Goal: Transaction & Acquisition: Purchase product/service

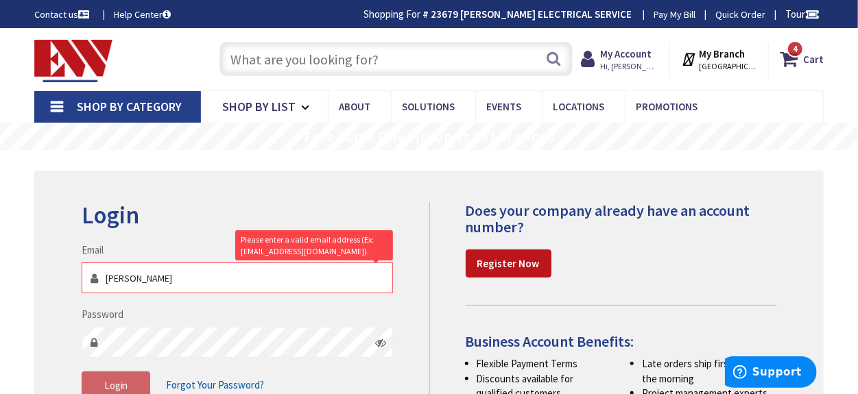
type input "aaron."
type input "[GEOGRAPHIC_DATA], [GEOGRAPHIC_DATA]"
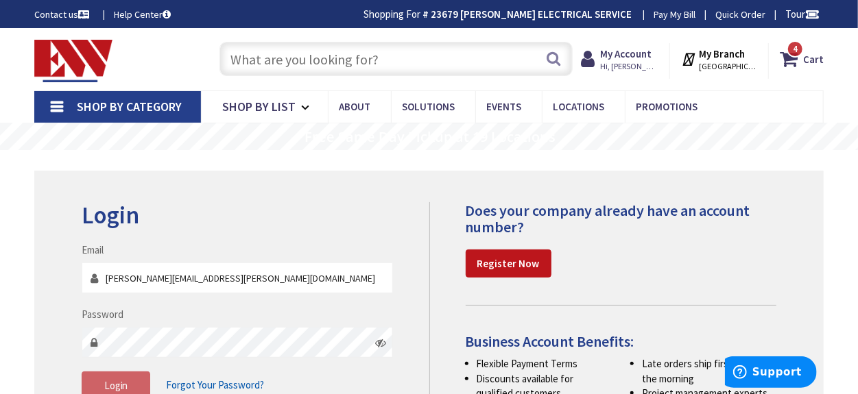
type input "[PERSON_NAME][EMAIL_ADDRESS][PERSON_NAME][DOMAIN_NAME]"
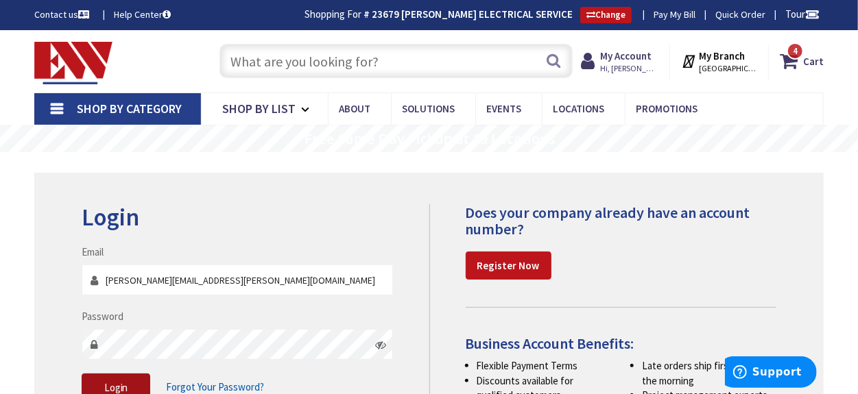
click at [97, 381] on button "Login" at bounding box center [116, 388] width 69 height 29
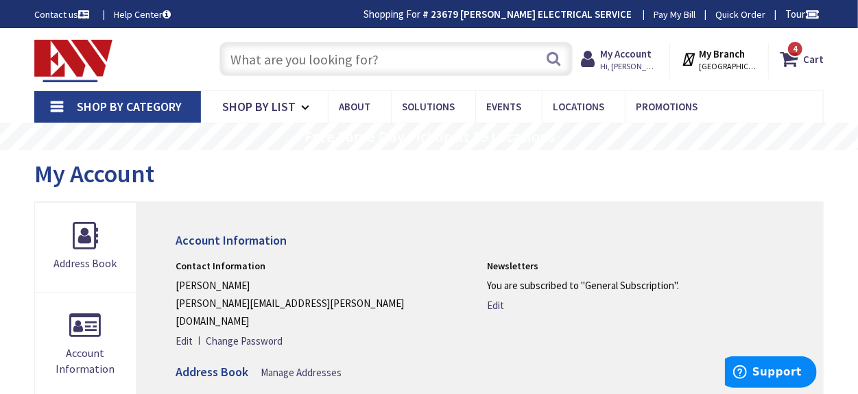
click at [59, 111] on link "Shop By Category" at bounding box center [117, 107] width 167 height 32
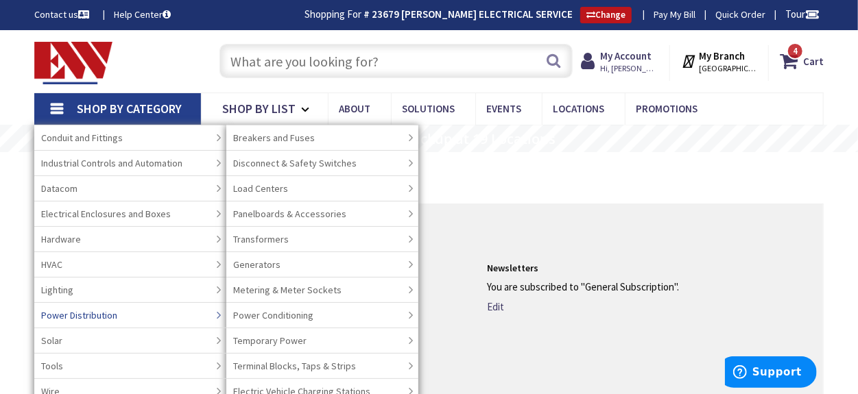
click at [92, 311] on span "Power Distribution" at bounding box center [79, 315] width 76 height 14
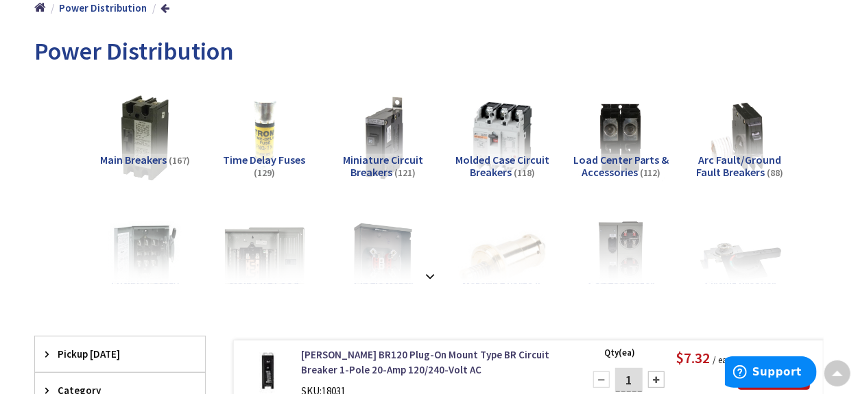
scroll to position [257, 0]
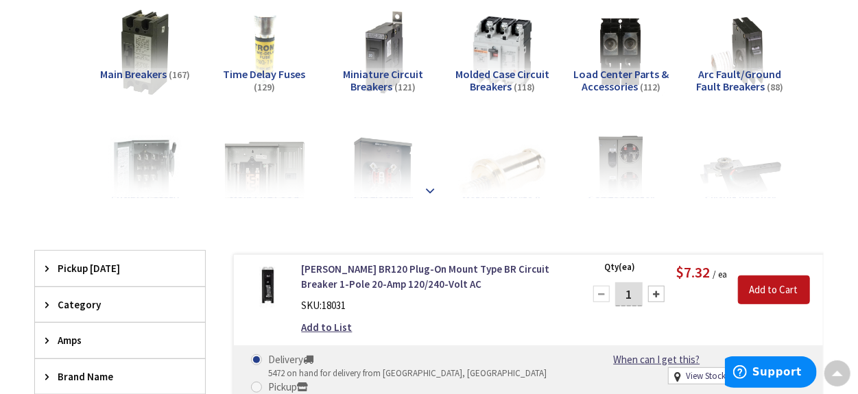
click at [433, 192] on div at bounding box center [429, 160] width 721 height 75
click at [427, 185] on strong at bounding box center [430, 190] width 16 height 15
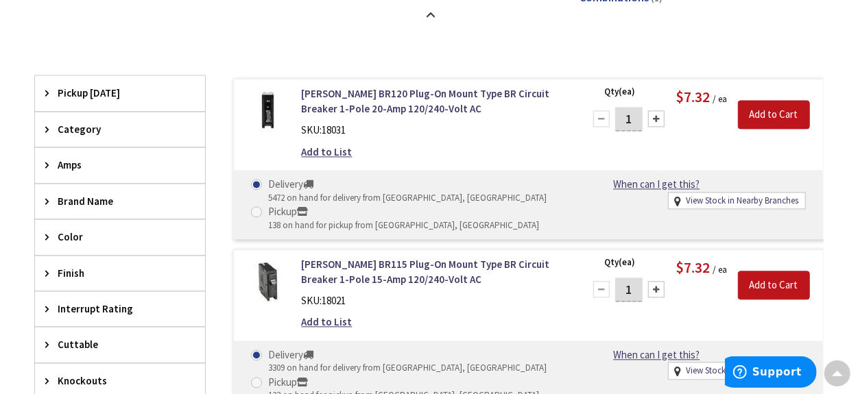
scroll to position [1372, 0]
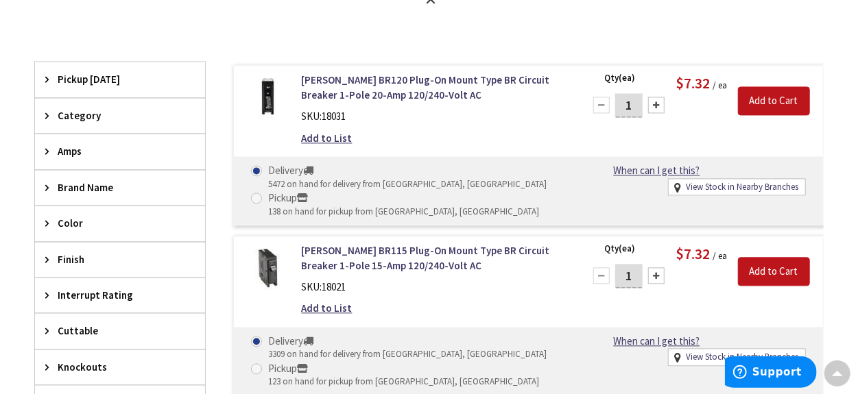
click at [92, 110] on span "Category" at bounding box center [114, 115] width 112 height 14
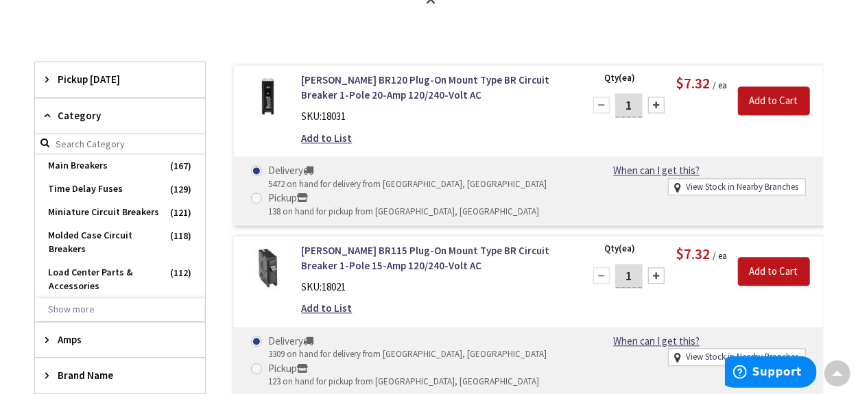
click at [92, 110] on span "Category" at bounding box center [114, 115] width 112 height 14
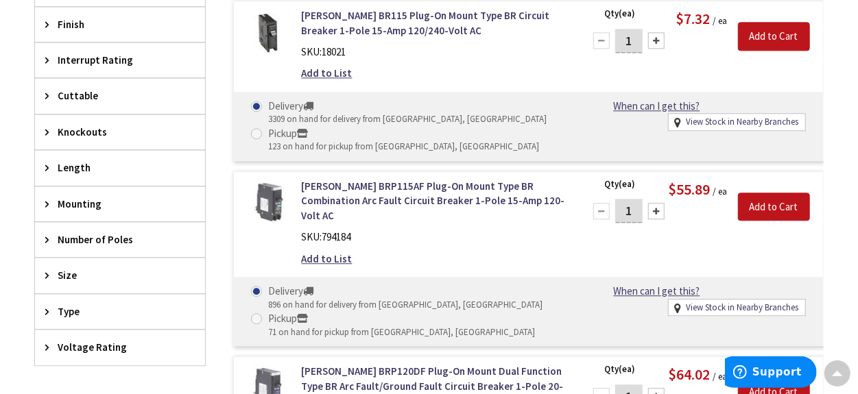
scroll to position [1630, 0]
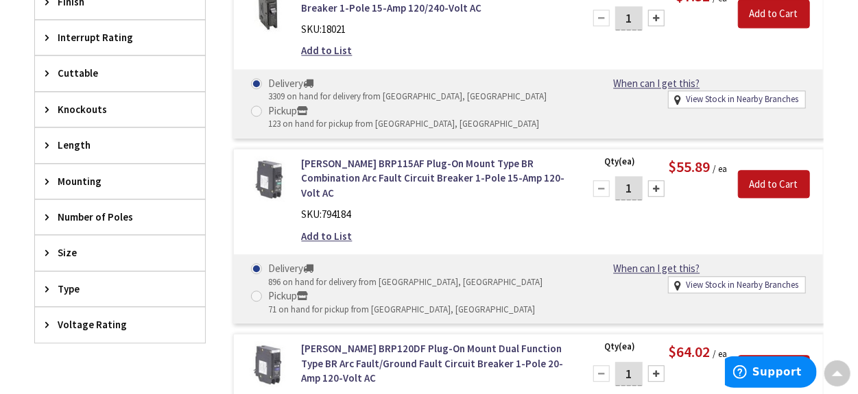
click at [82, 245] on span "Size" at bounding box center [114, 252] width 112 height 14
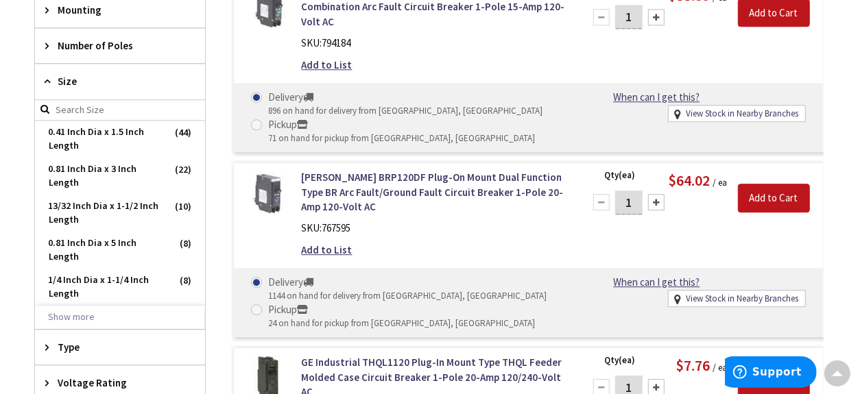
scroll to position [1887, 0]
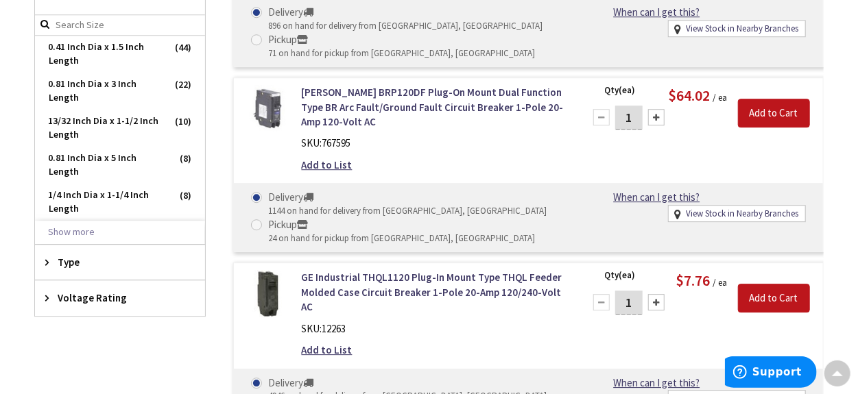
click at [84, 255] on span "Type" at bounding box center [114, 262] width 112 height 14
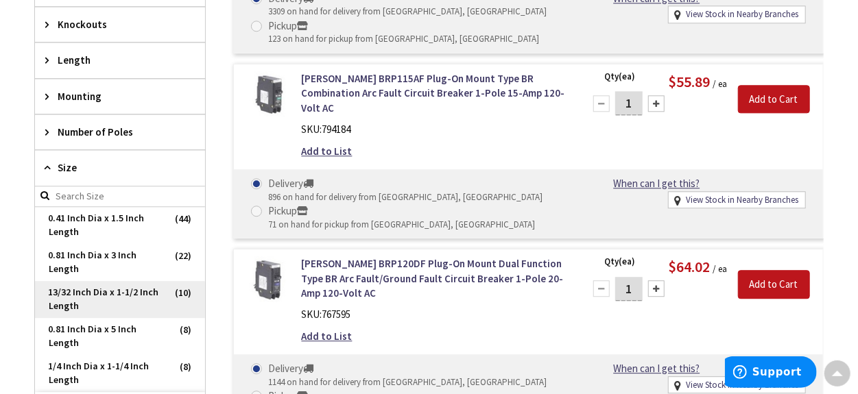
scroll to position [1630, 0]
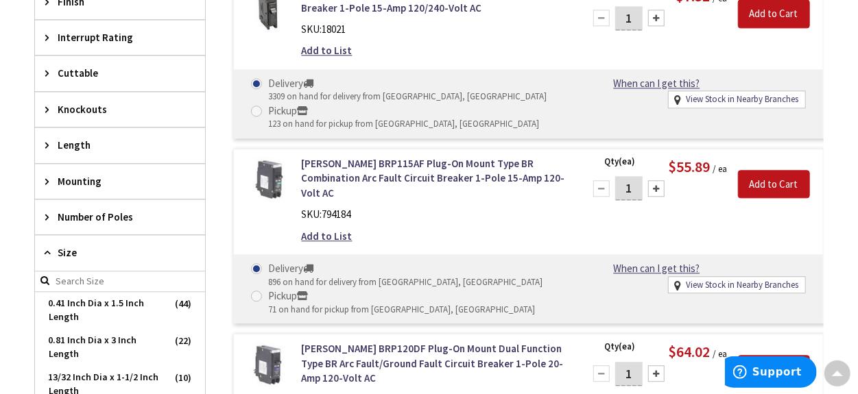
click at [94, 210] on span "Number of Poles" at bounding box center [114, 217] width 112 height 14
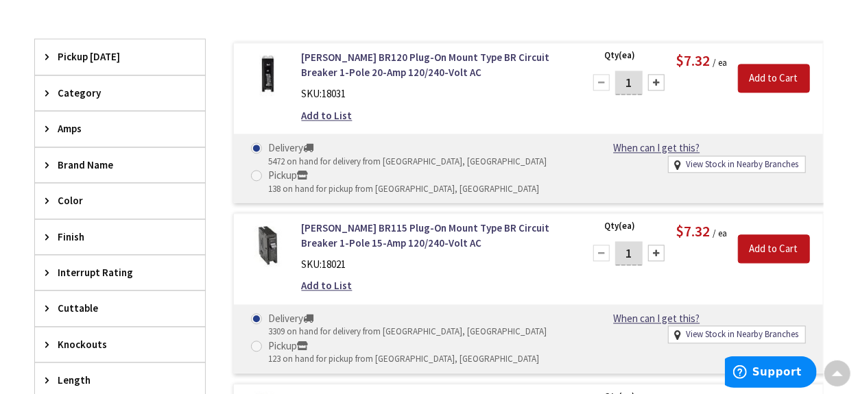
scroll to position [1372, 0]
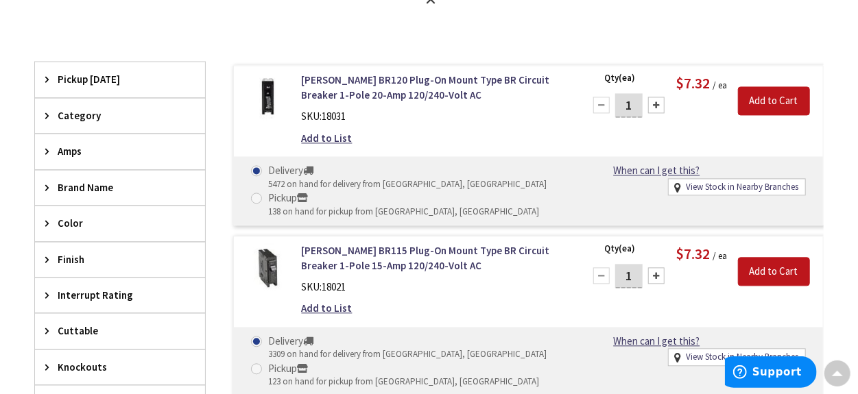
click at [79, 144] on span "Amps" at bounding box center [114, 151] width 112 height 14
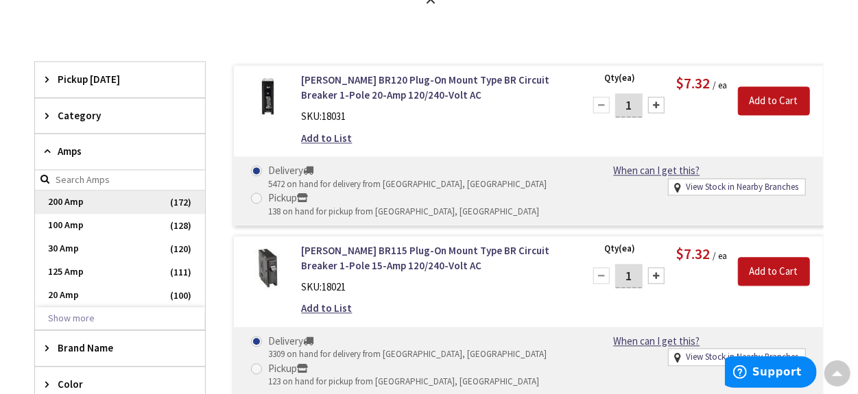
click at [77, 191] on span "200 Amp" at bounding box center [120, 202] width 170 height 23
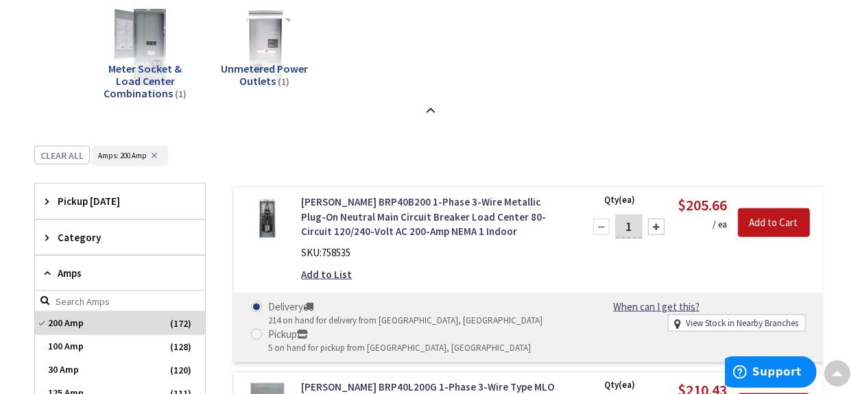
scroll to position [687, 0]
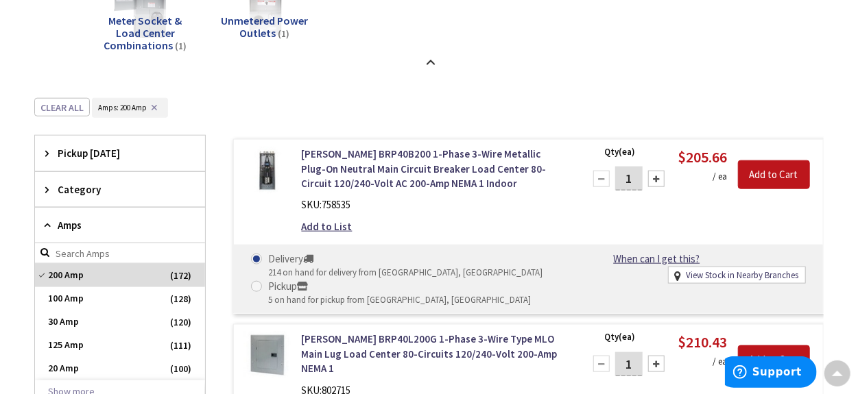
click at [84, 189] on span "Category" at bounding box center [114, 189] width 112 height 14
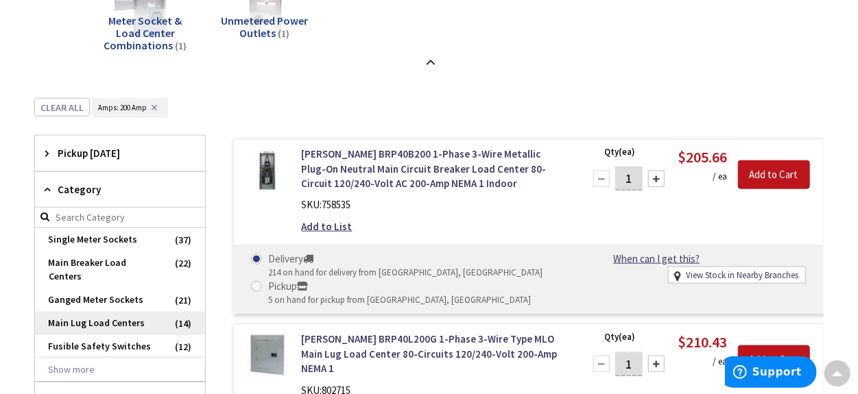
click at [98, 312] on span "Main Lug Load Centers" at bounding box center [120, 323] width 170 height 23
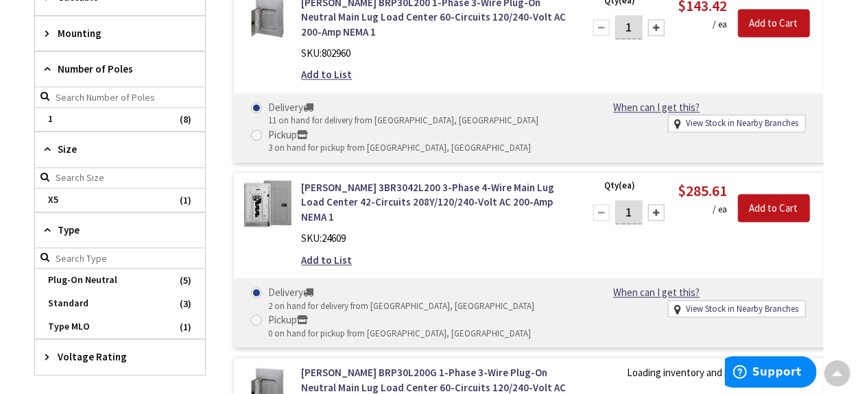
scroll to position [1459, 0]
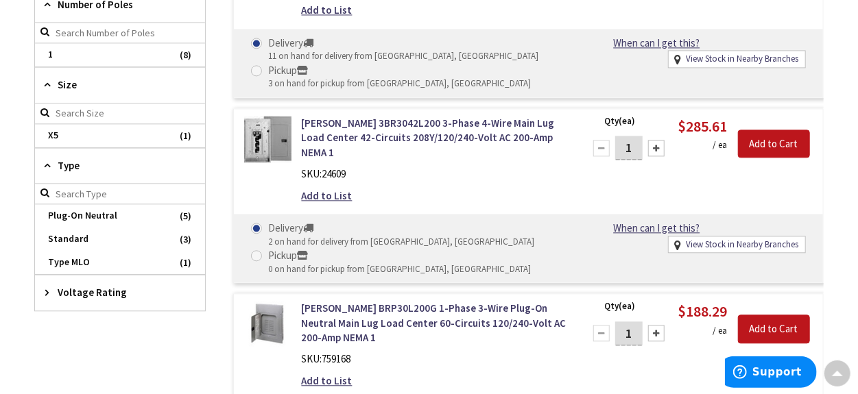
click at [47, 160] on icon at bounding box center [50, 165] width 10 height 10
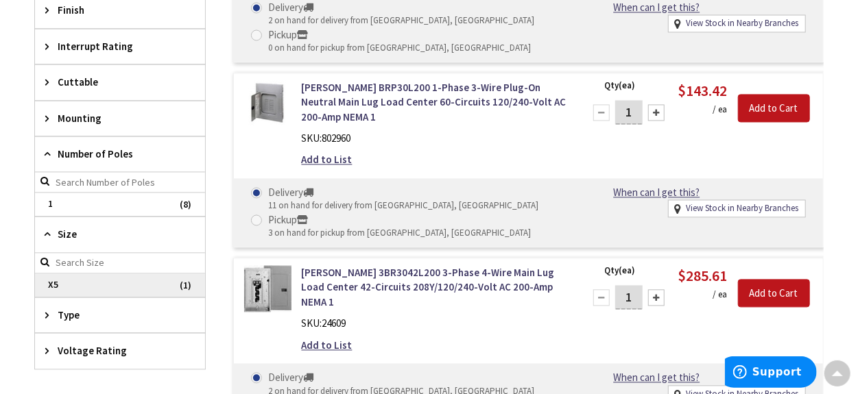
scroll to position [1287, 0]
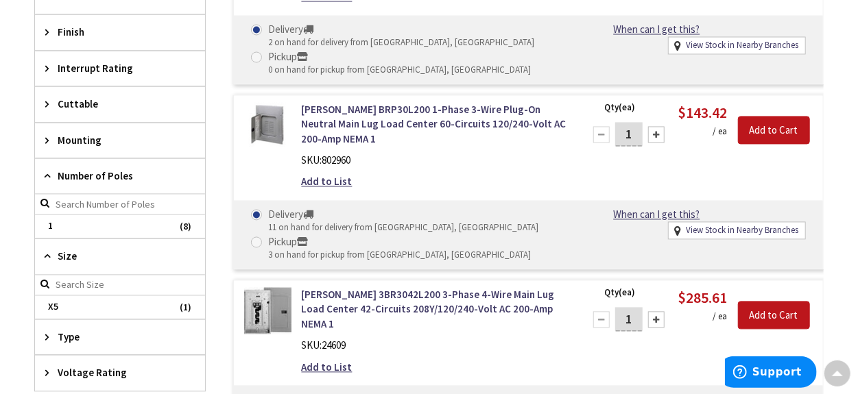
click at [51, 171] on icon at bounding box center [50, 176] width 10 height 10
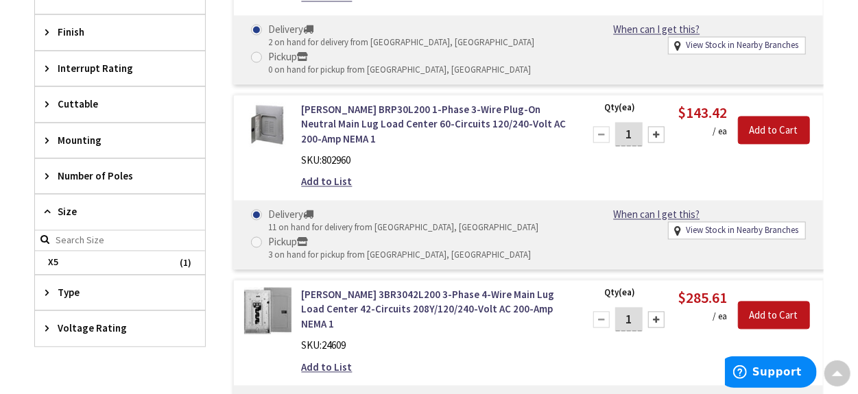
click at [45, 206] on icon at bounding box center [50, 211] width 10 height 10
click at [69, 241] on span "Type" at bounding box center [114, 248] width 112 height 14
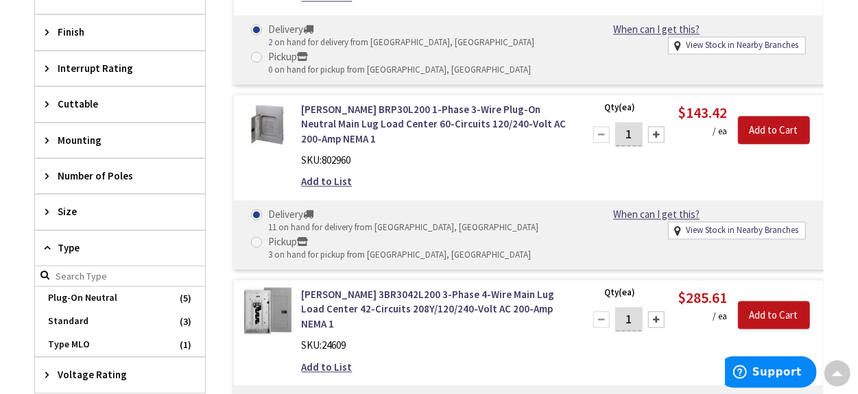
click at [50, 243] on icon at bounding box center [50, 248] width 10 height 10
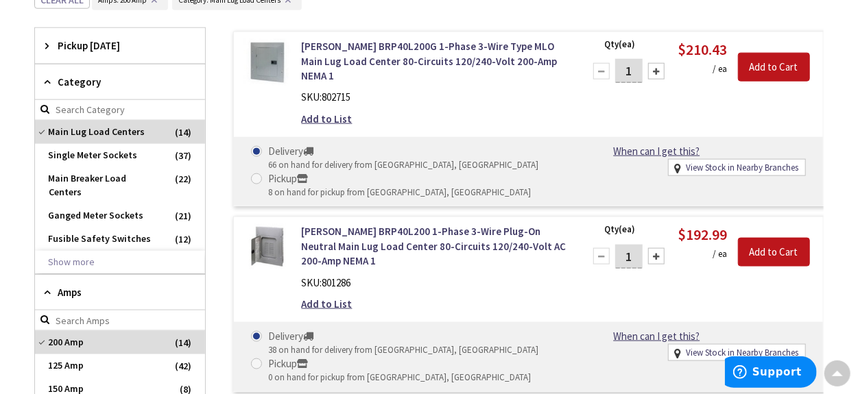
scroll to position [773, 0]
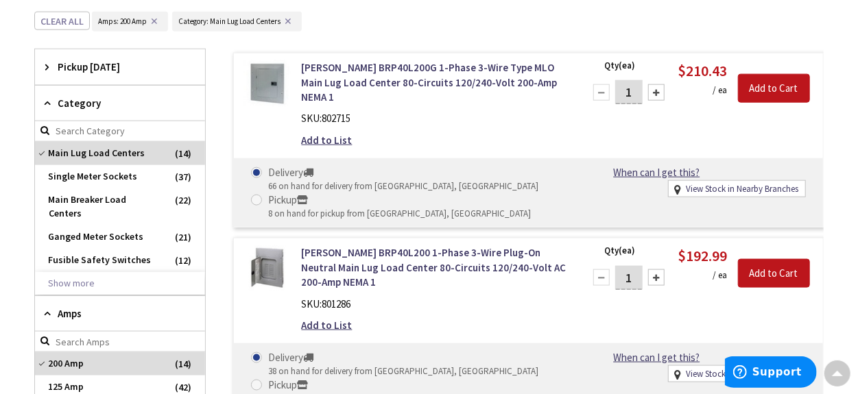
click at [45, 308] on icon at bounding box center [50, 313] width 10 height 10
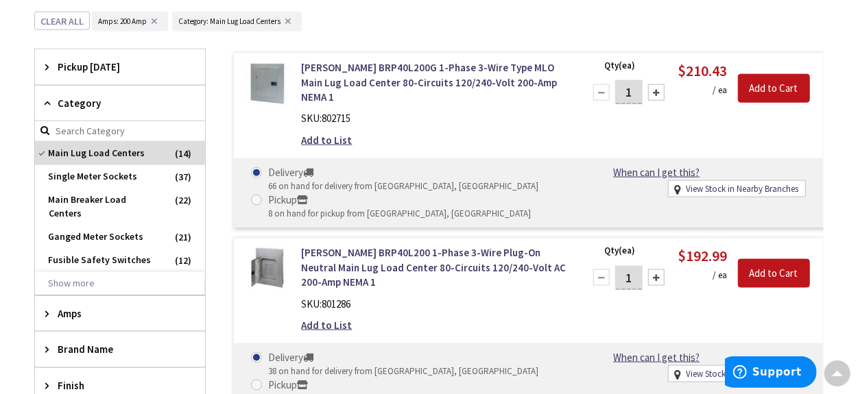
click at [50, 99] on icon at bounding box center [50, 103] width 10 height 10
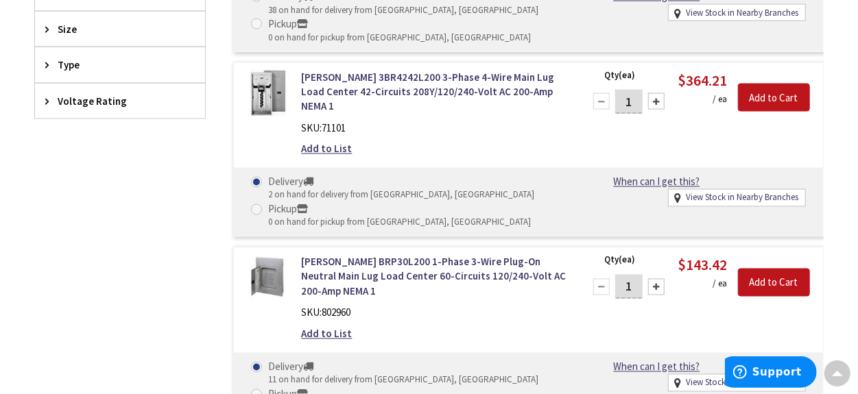
scroll to position [1030, 0]
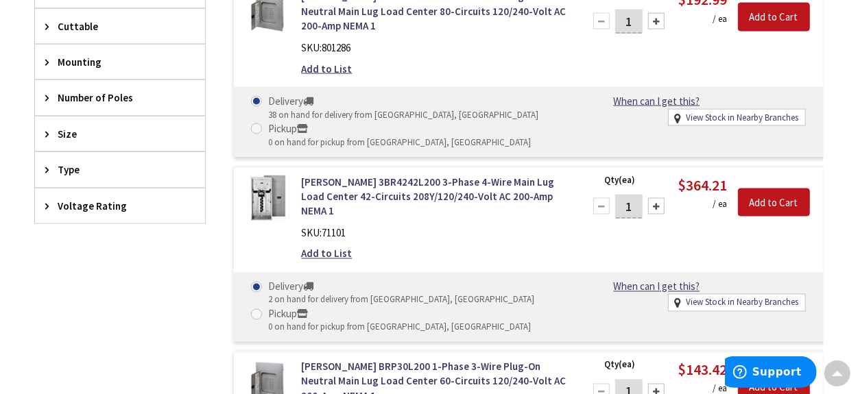
click at [40, 165] on div "Type" at bounding box center [120, 169] width 170 height 35
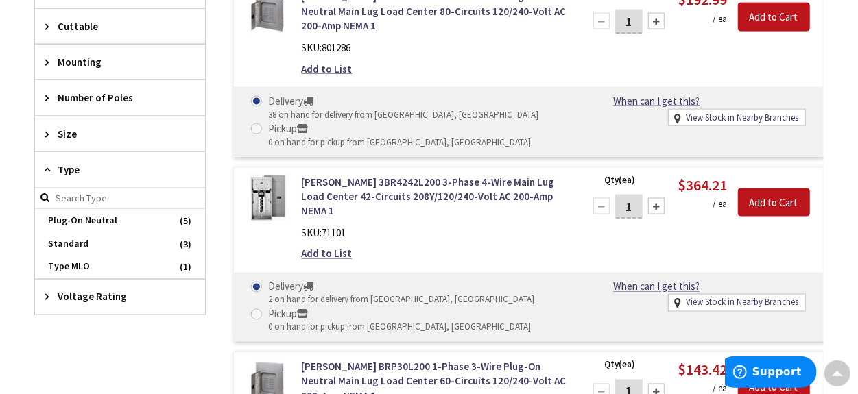
click at [61, 162] on span "Type" at bounding box center [114, 169] width 112 height 14
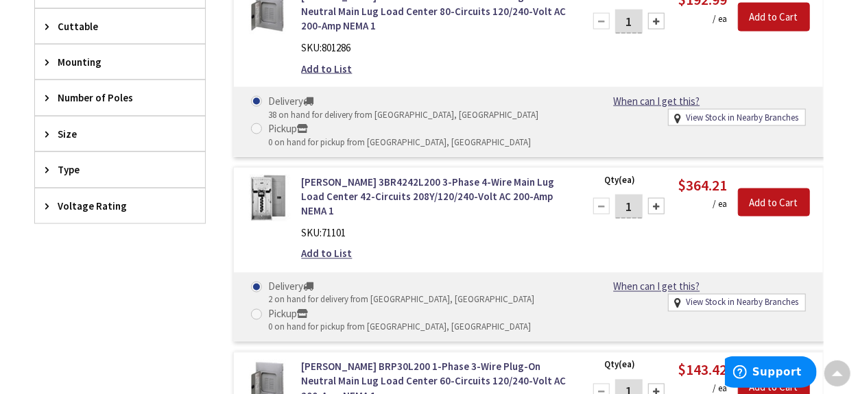
click at [50, 201] on icon at bounding box center [50, 206] width 10 height 10
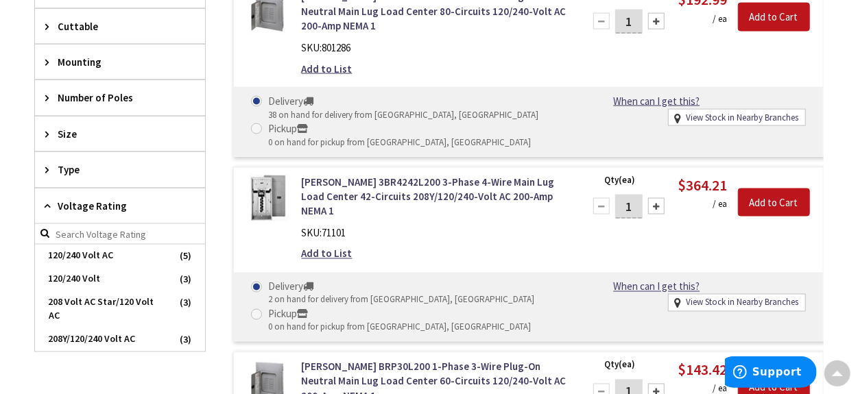
click at [50, 201] on icon at bounding box center [50, 206] width 10 height 10
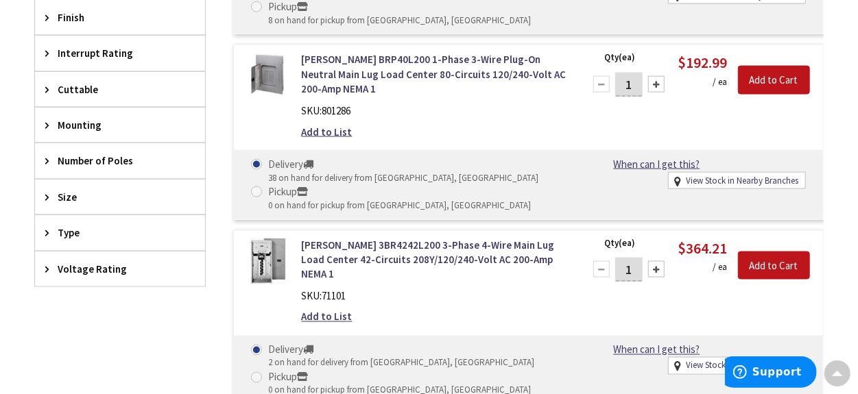
scroll to position [945, 0]
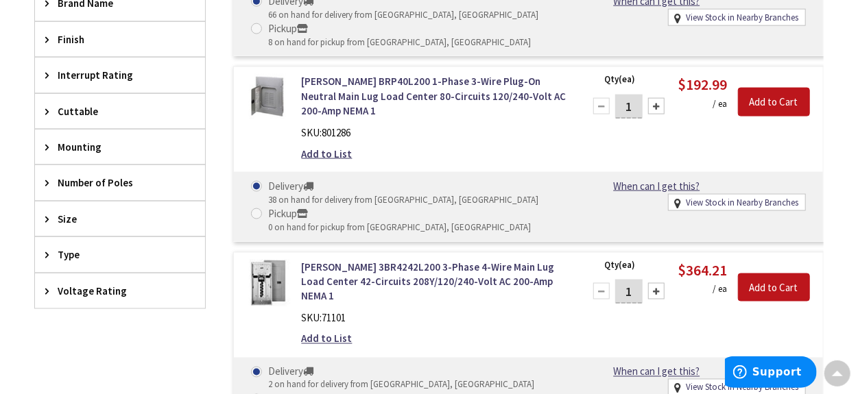
click at [58, 175] on span "Number of Poles" at bounding box center [114, 182] width 112 height 14
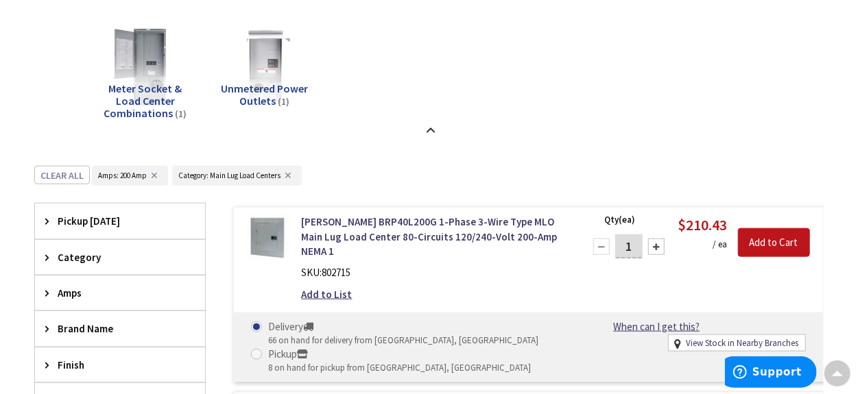
scroll to position [686, 0]
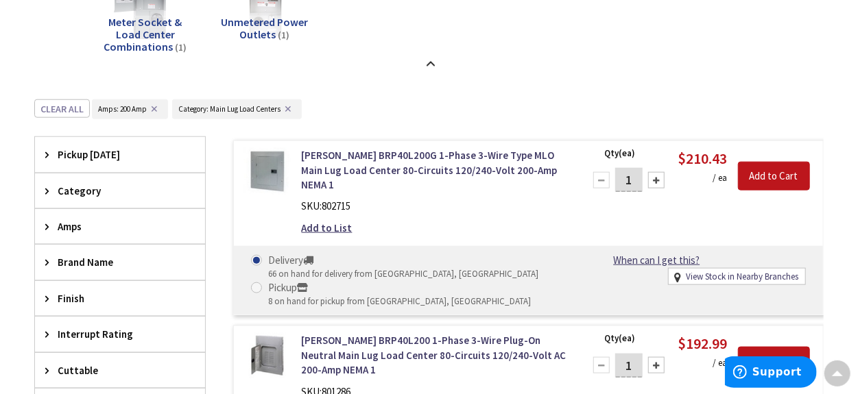
click at [65, 189] on span "Category" at bounding box center [114, 191] width 112 height 14
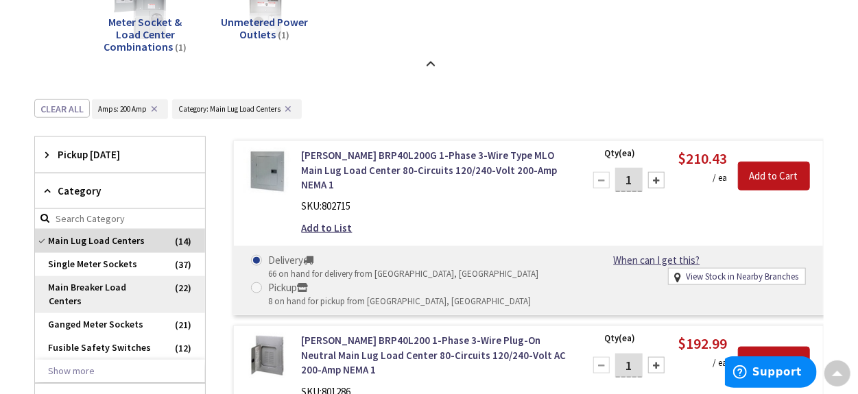
scroll to position [771, 0]
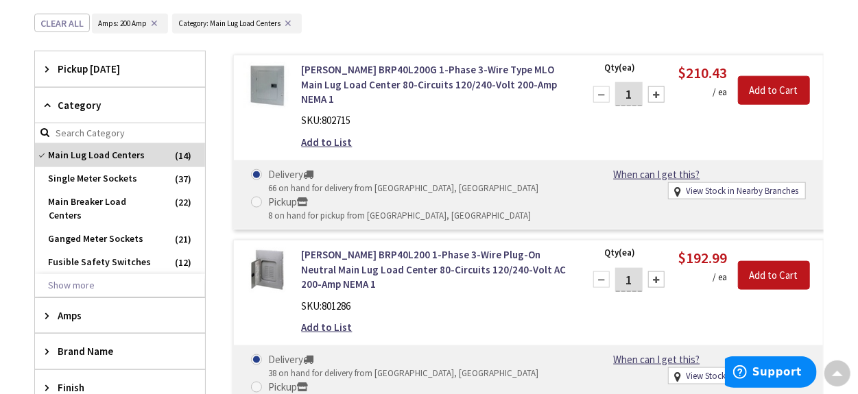
click at [66, 308] on span "Amps" at bounding box center [114, 315] width 112 height 14
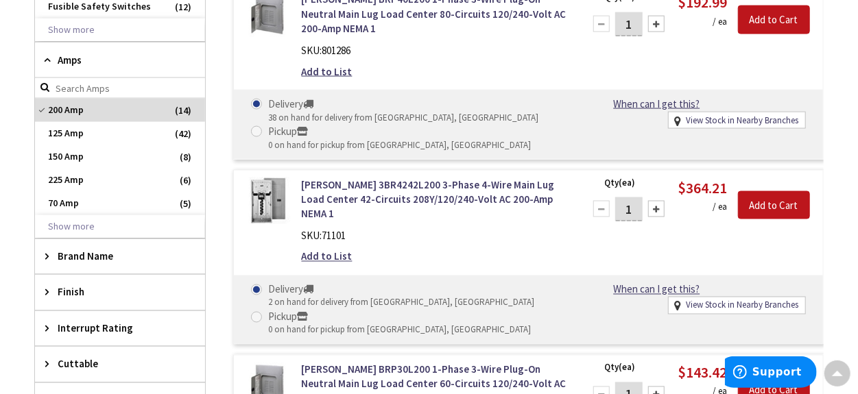
scroll to position [1028, 0]
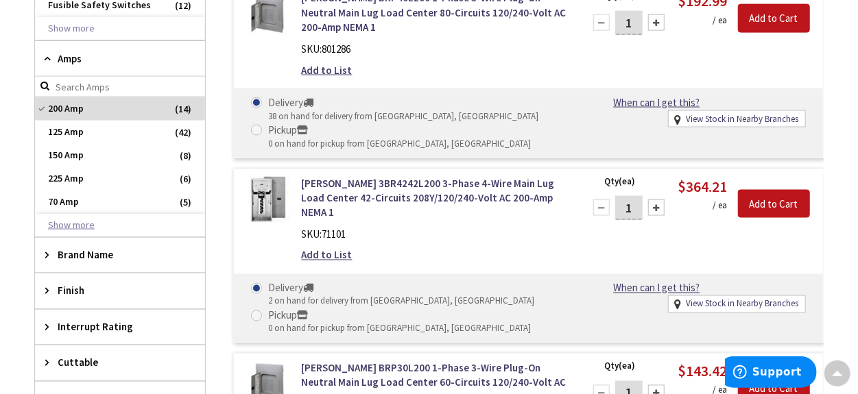
click at [61, 214] on button "Show more" at bounding box center [120, 225] width 170 height 23
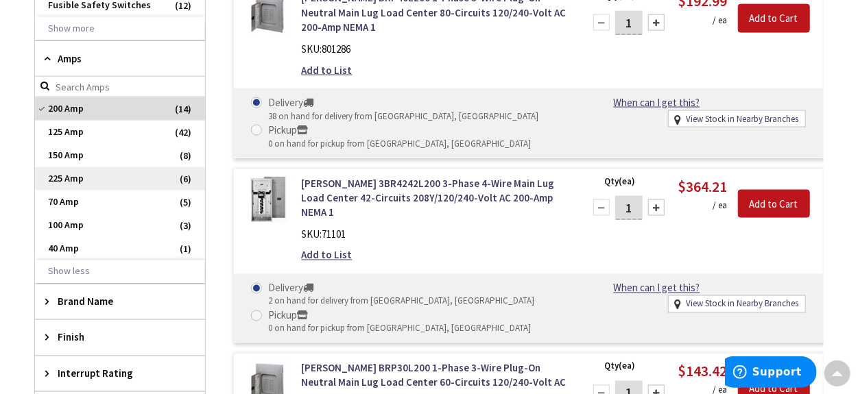
click at [86, 167] on span "225 Amp" at bounding box center [120, 178] width 170 height 23
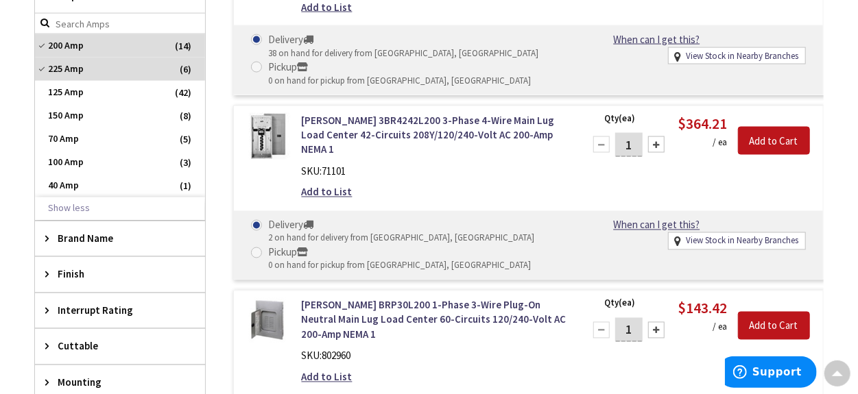
scroll to position [1114, 0]
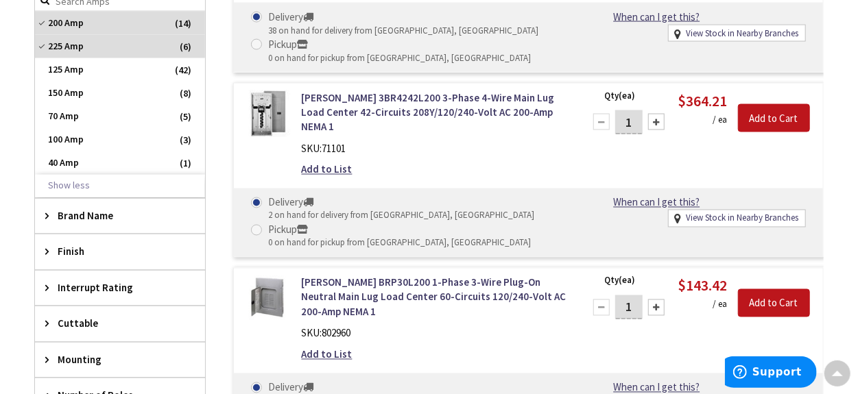
click at [106, 209] on span "Brand Name" at bounding box center [114, 216] width 112 height 14
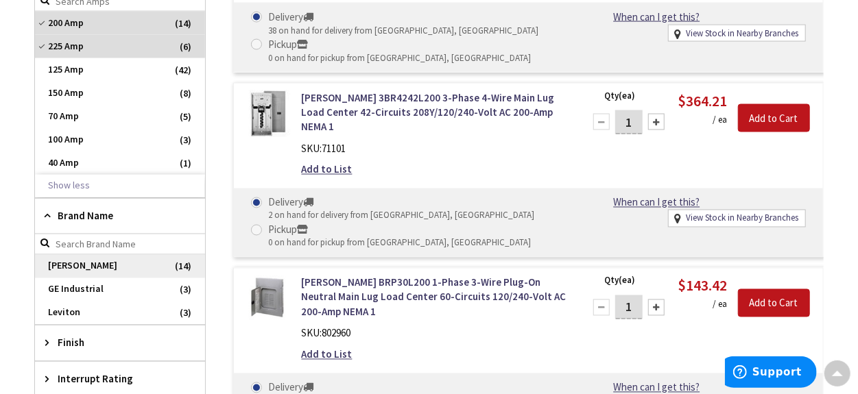
scroll to position [1200, 0]
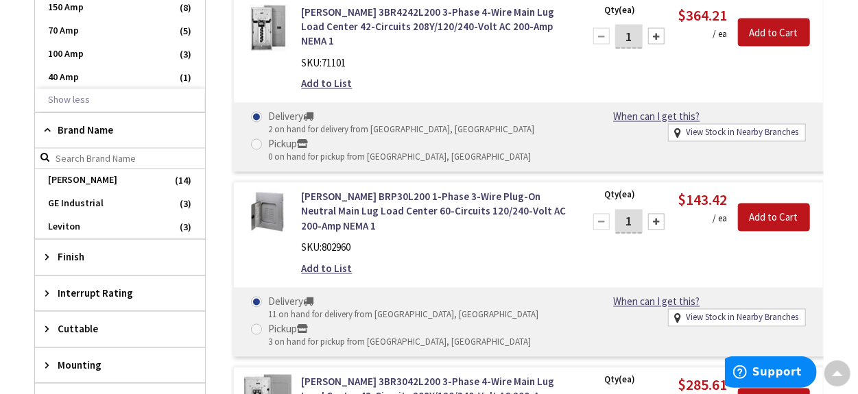
click at [102, 250] on span "Finish" at bounding box center [114, 257] width 112 height 14
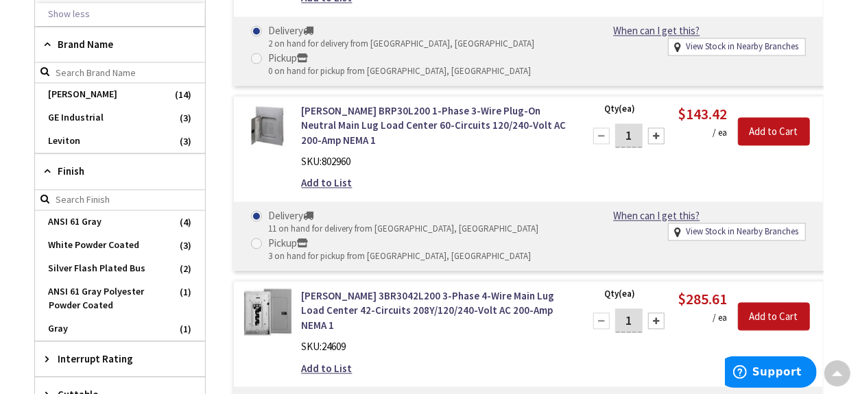
scroll to position [1371, 0]
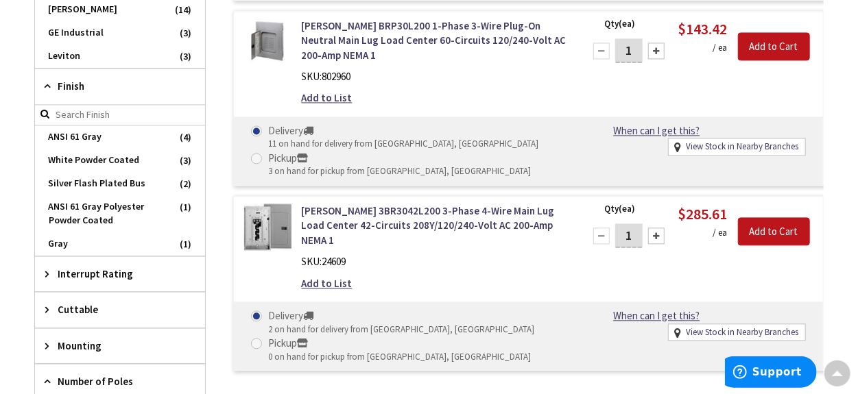
click at [99, 267] on span "Interrupt Rating" at bounding box center [114, 274] width 112 height 14
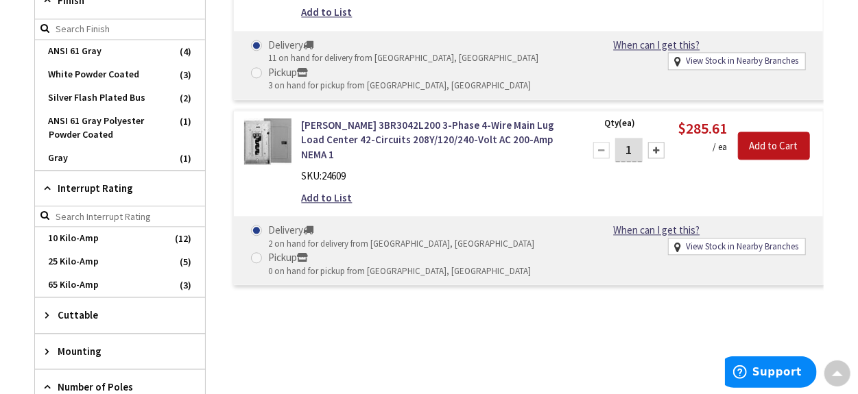
scroll to position [1542, 0]
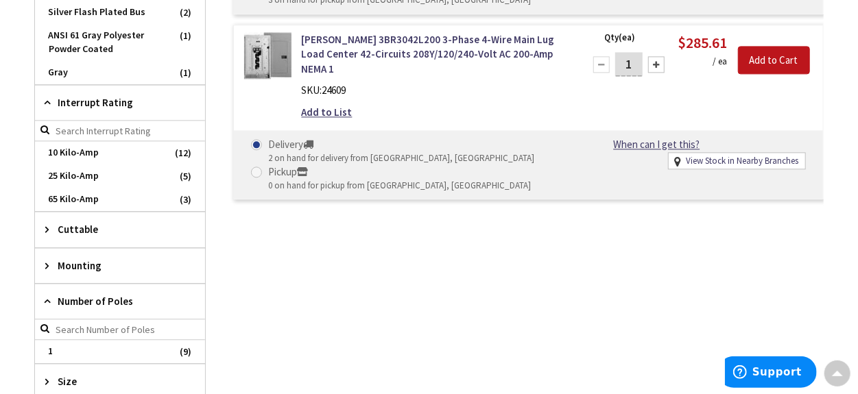
click at [82, 222] on span "Cuttable" at bounding box center [114, 229] width 112 height 14
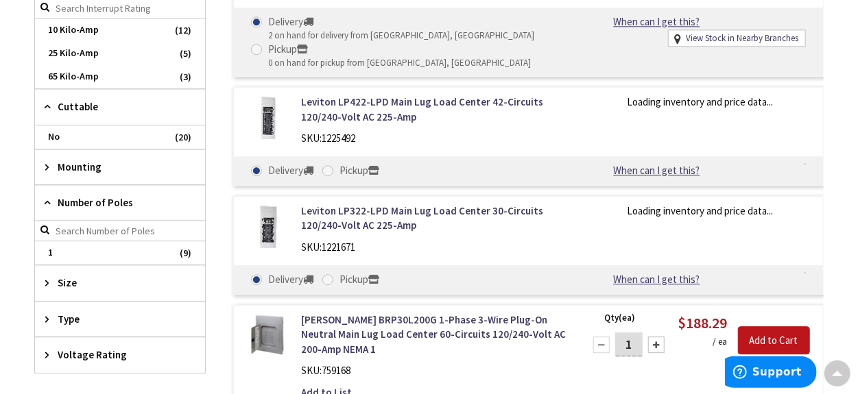
scroll to position [1714, 0]
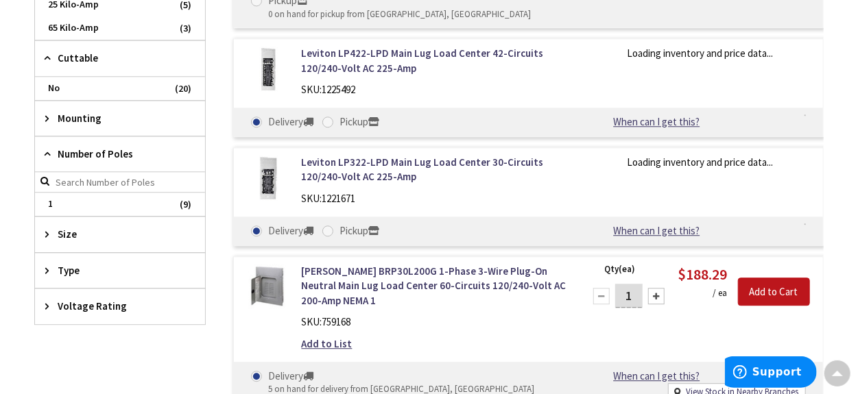
click at [66, 227] on span "Size" at bounding box center [114, 234] width 112 height 14
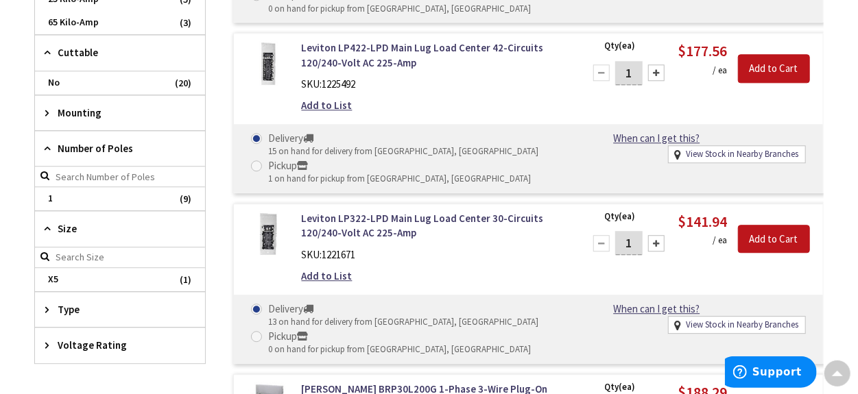
scroll to position [1800, 0]
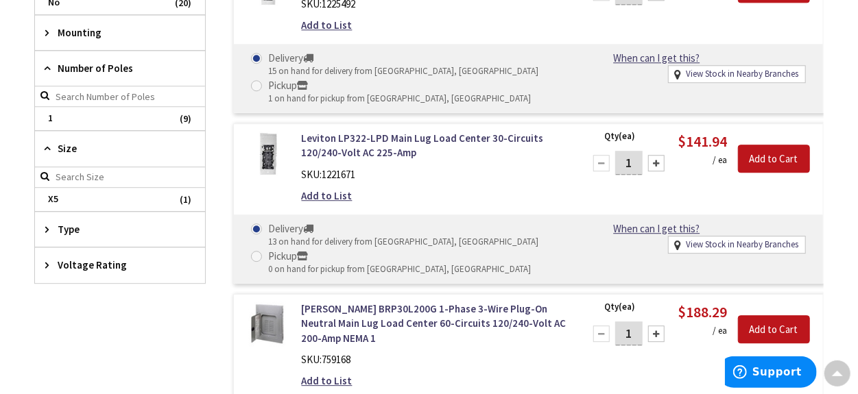
click at [68, 222] on span "Type" at bounding box center [114, 229] width 112 height 14
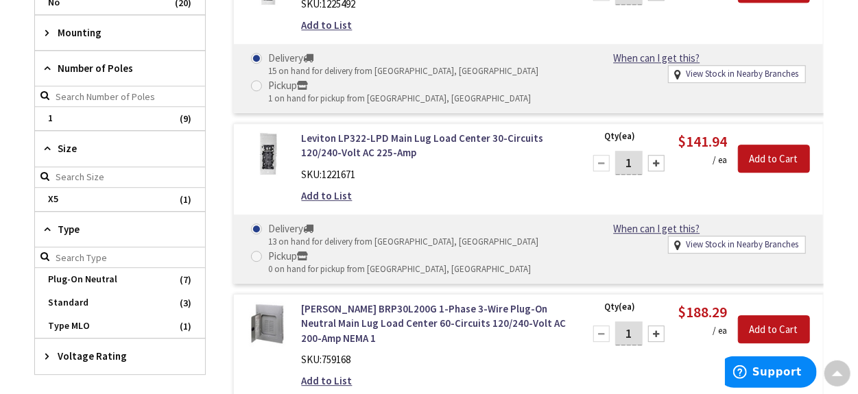
click at [69, 349] on span "Voltage Rating" at bounding box center [114, 356] width 112 height 14
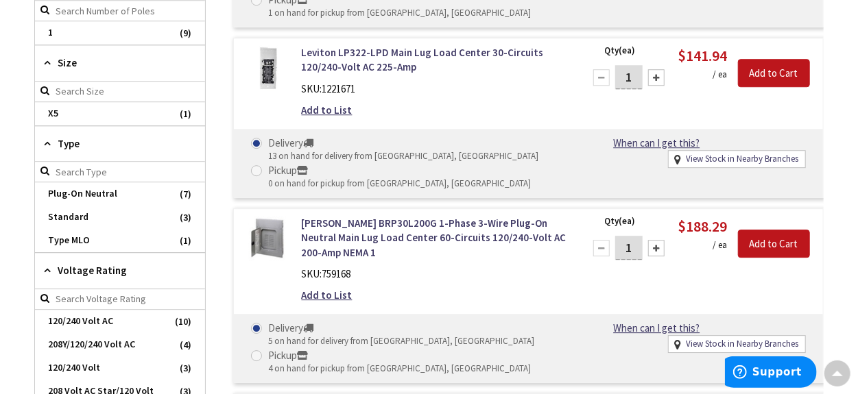
scroll to position [1971, 0]
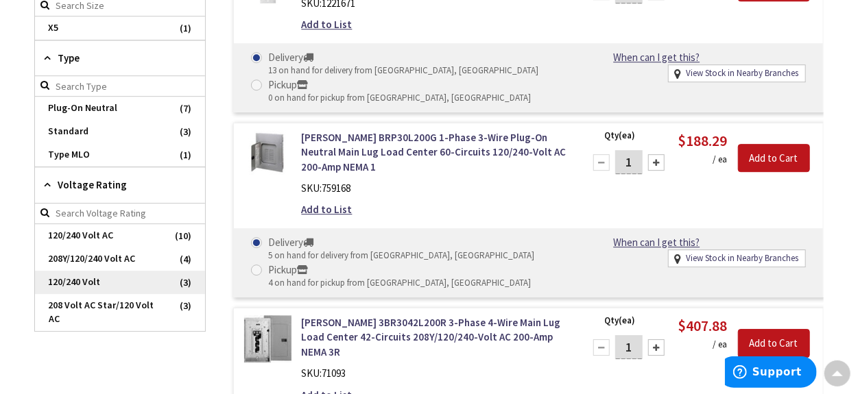
click at [80, 271] on span "120/240 Volt" at bounding box center [120, 282] width 170 height 23
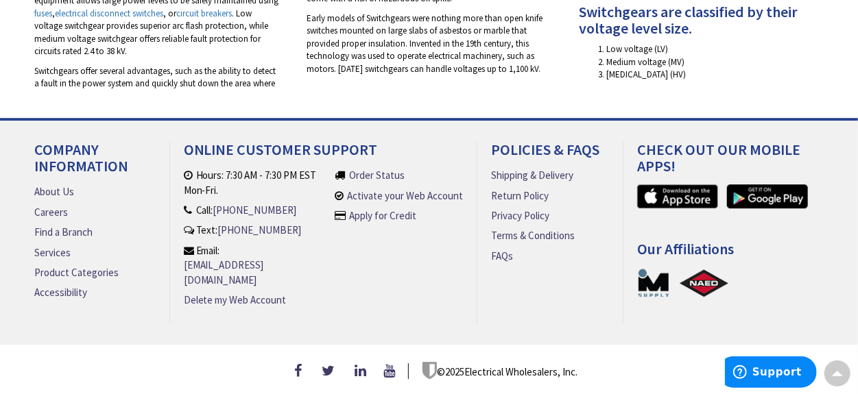
scroll to position [1340, 0]
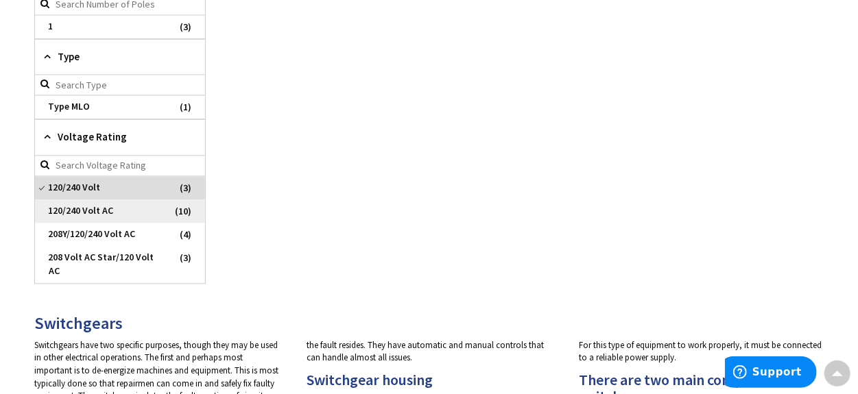
click at [92, 199] on span "120/240 Volt AC" at bounding box center [120, 210] width 170 height 23
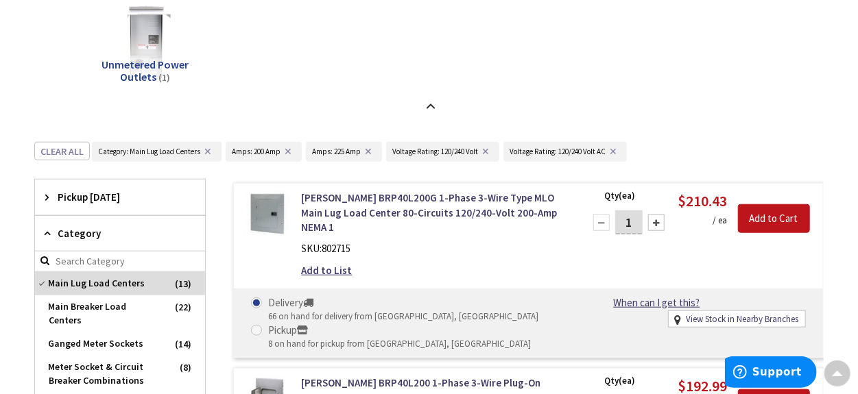
scroll to position [514, 0]
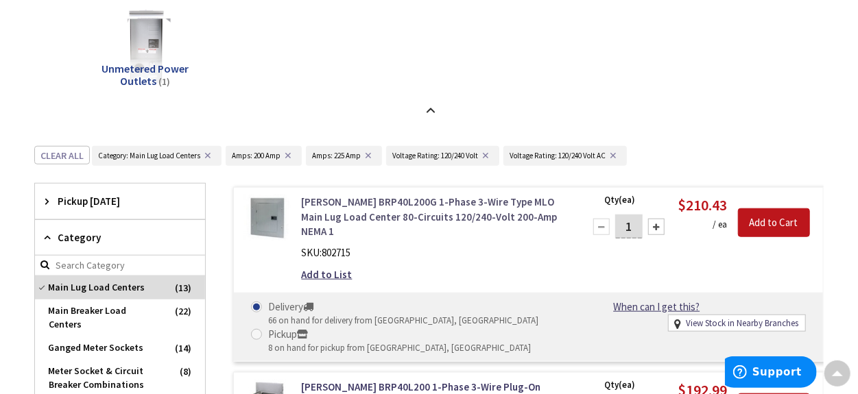
click at [391, 213] on link "Eaton BRP40L200G 1-Phase 3-Wire Type MLO Main Lug Load Center 80-Circuits 120/2…" at bounding box center [435, 217] width 266 height 44
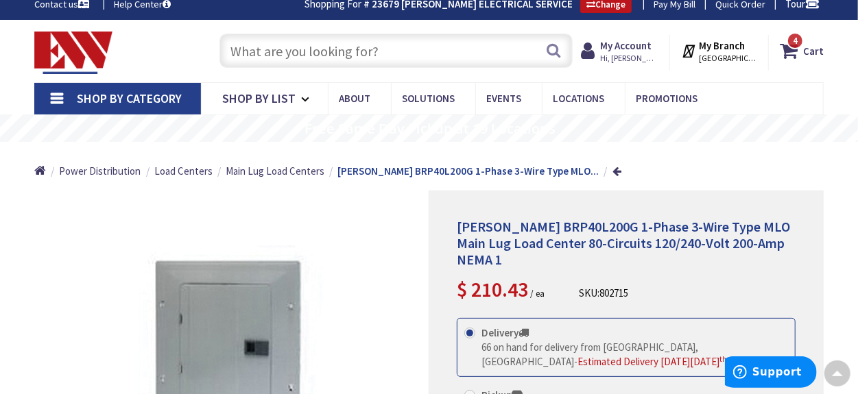
scroll to position [1, 0]
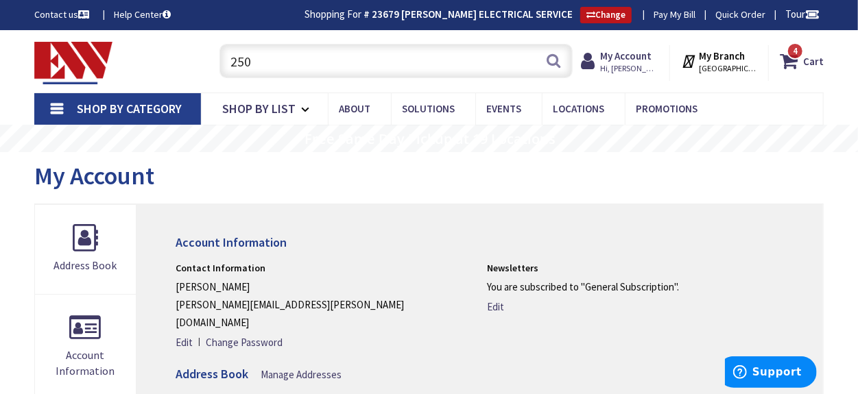
click at [266, 71] on input "250" at bounding box center [395, 61] width 353 height 34
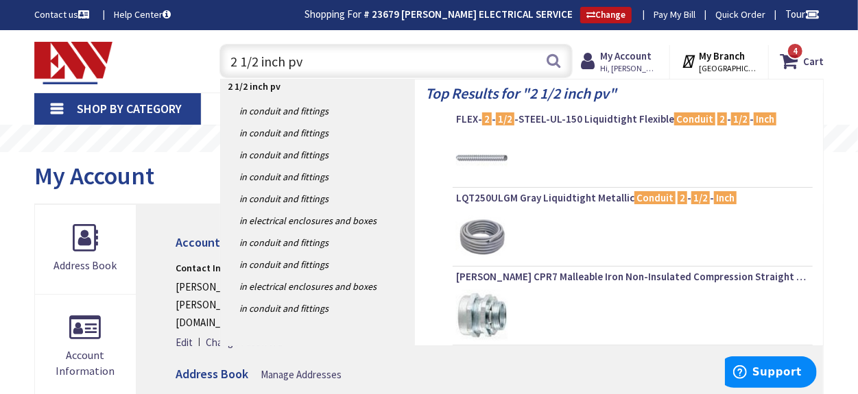
type input "2 1/2 inch pvc"
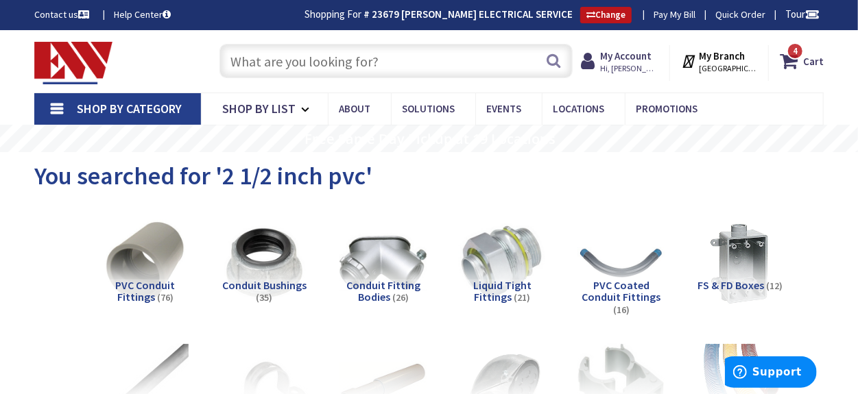
click at [391, 64] on input "text" at bounding box center [395, 61] width 353 height 34
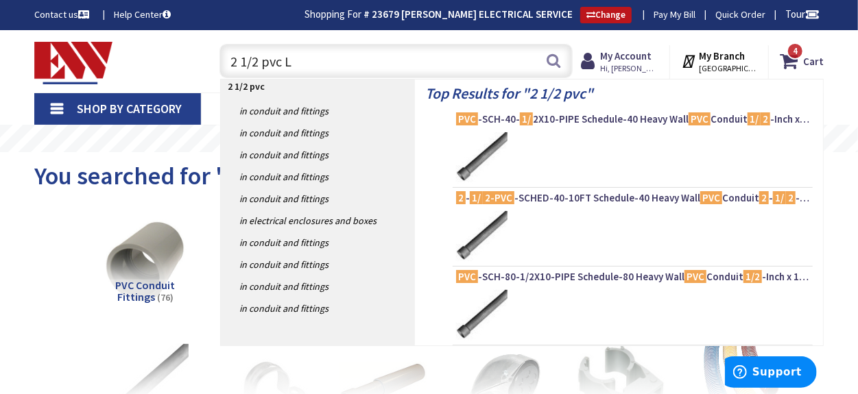
type input "2 1/2 pvc LB"
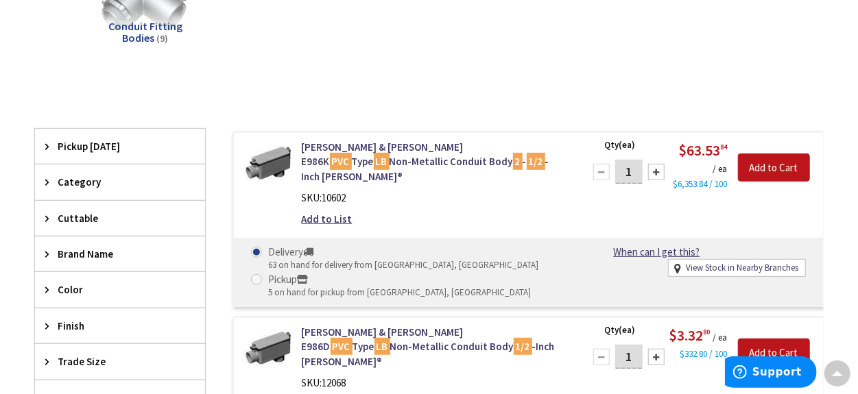
scroll to position [259, 0]
